Goal: Find specific page/section: Find specific page/section

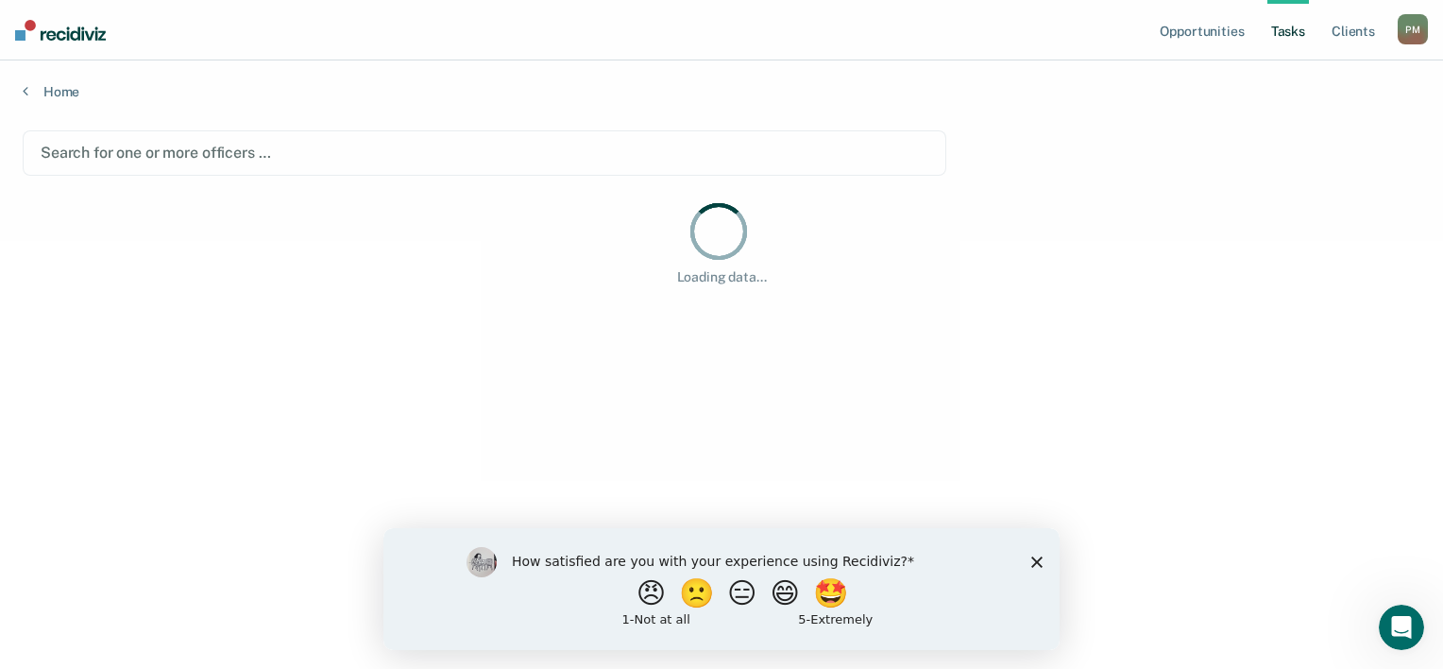
click at [1036, 563] on icon "Close survey" at bounding box center [1036, 560] width 11 height 11
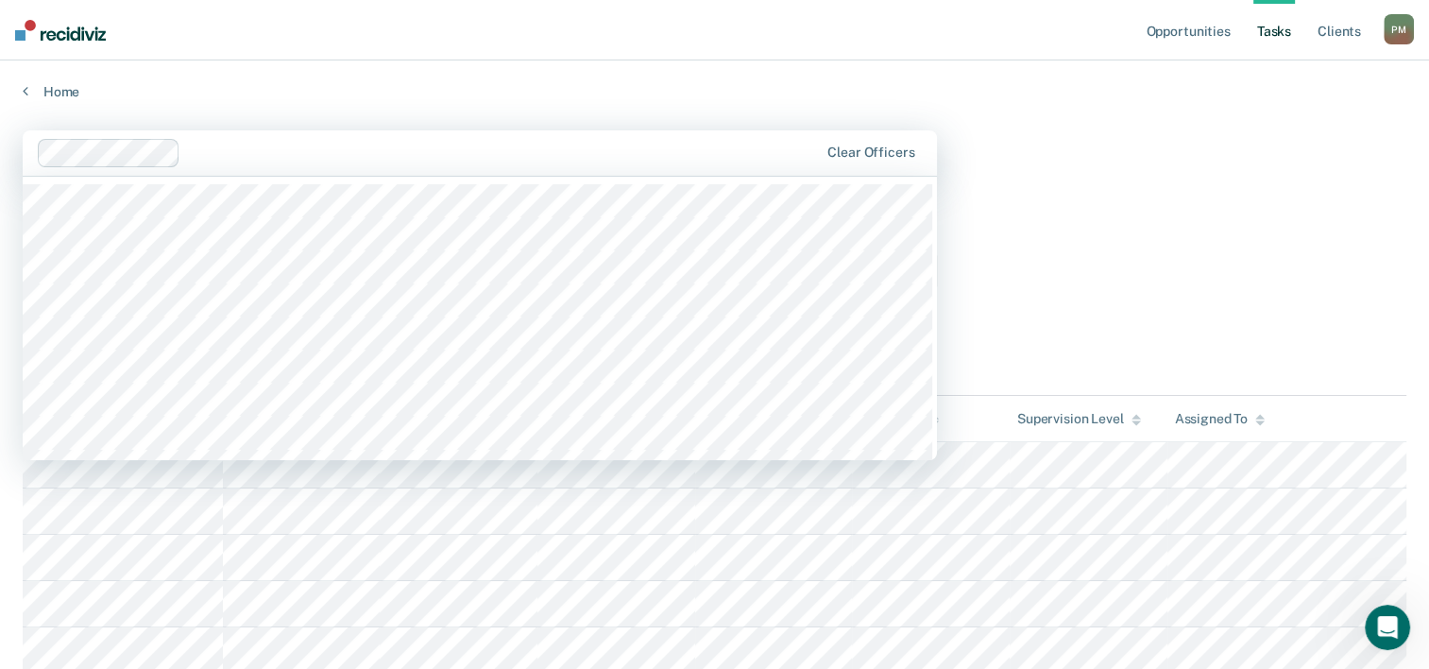
click at [417, 142] on div at bounding box center [503, 153] width 630 height 22
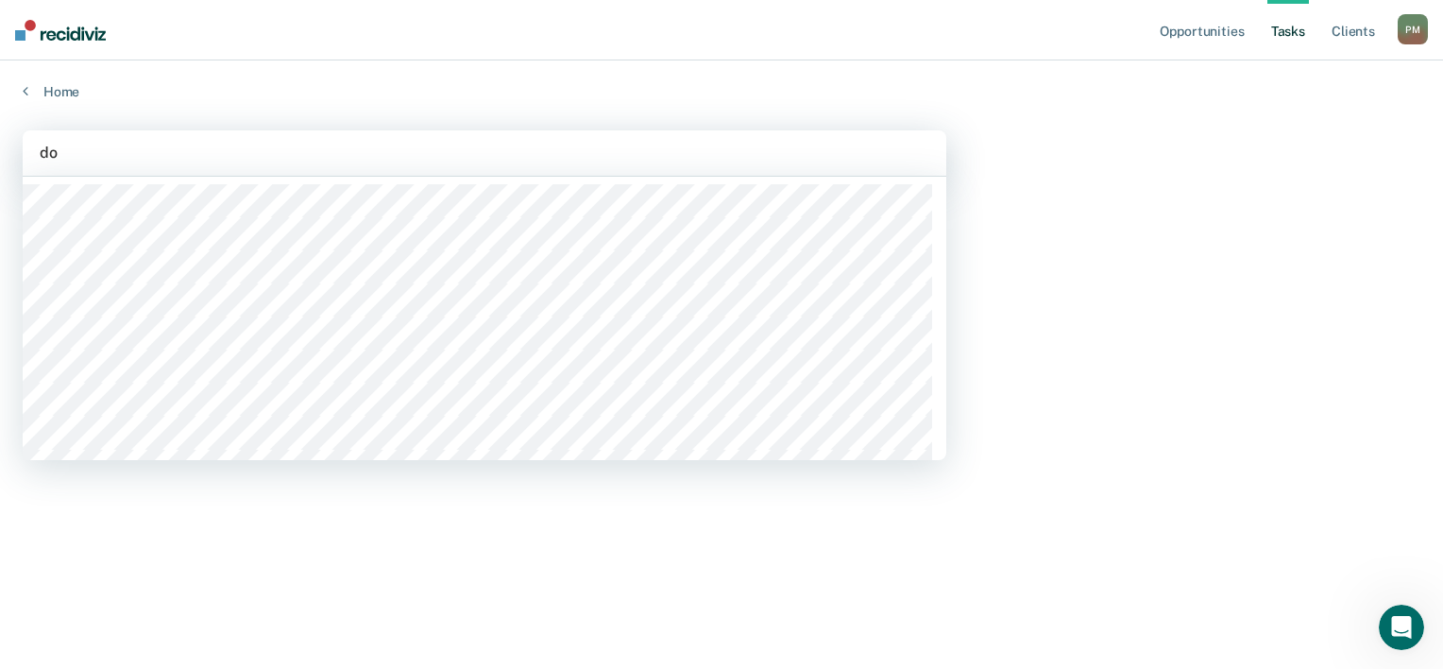
type input "d"
type input "greg"
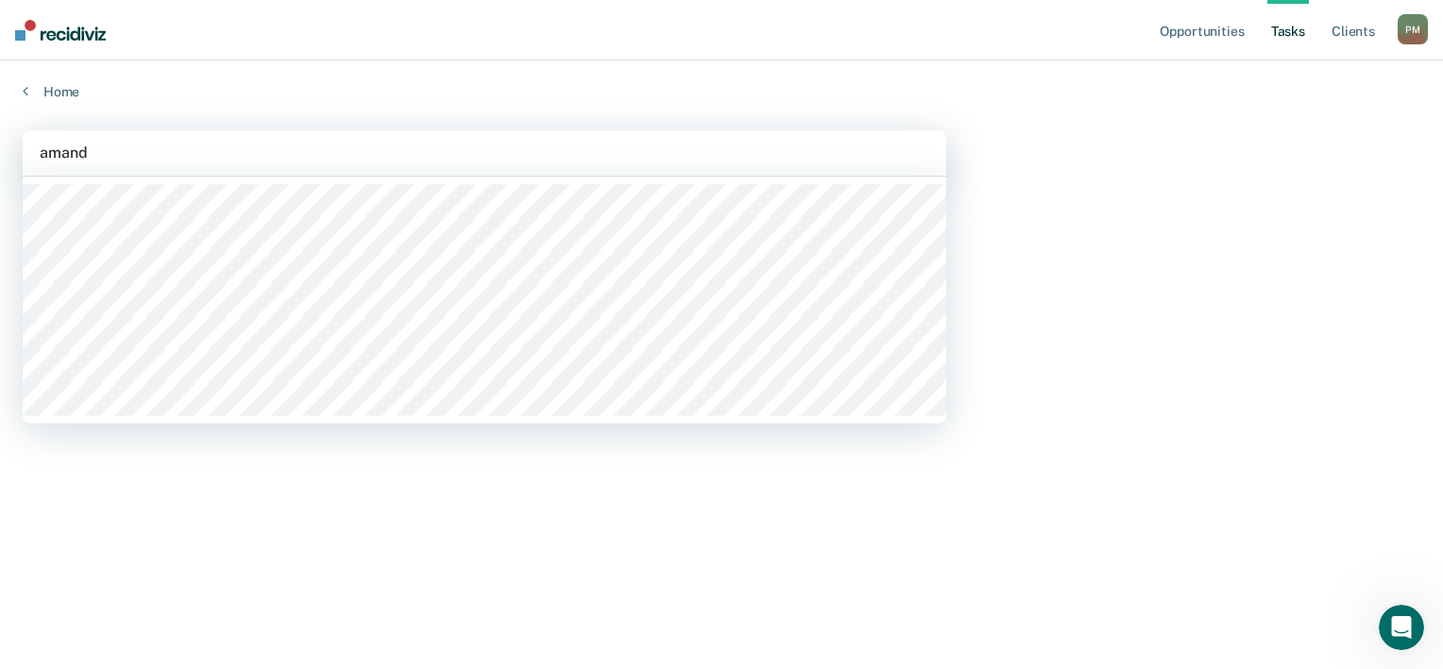
type input "amanda"
